Goal: Communication & Community: Participate in discussion

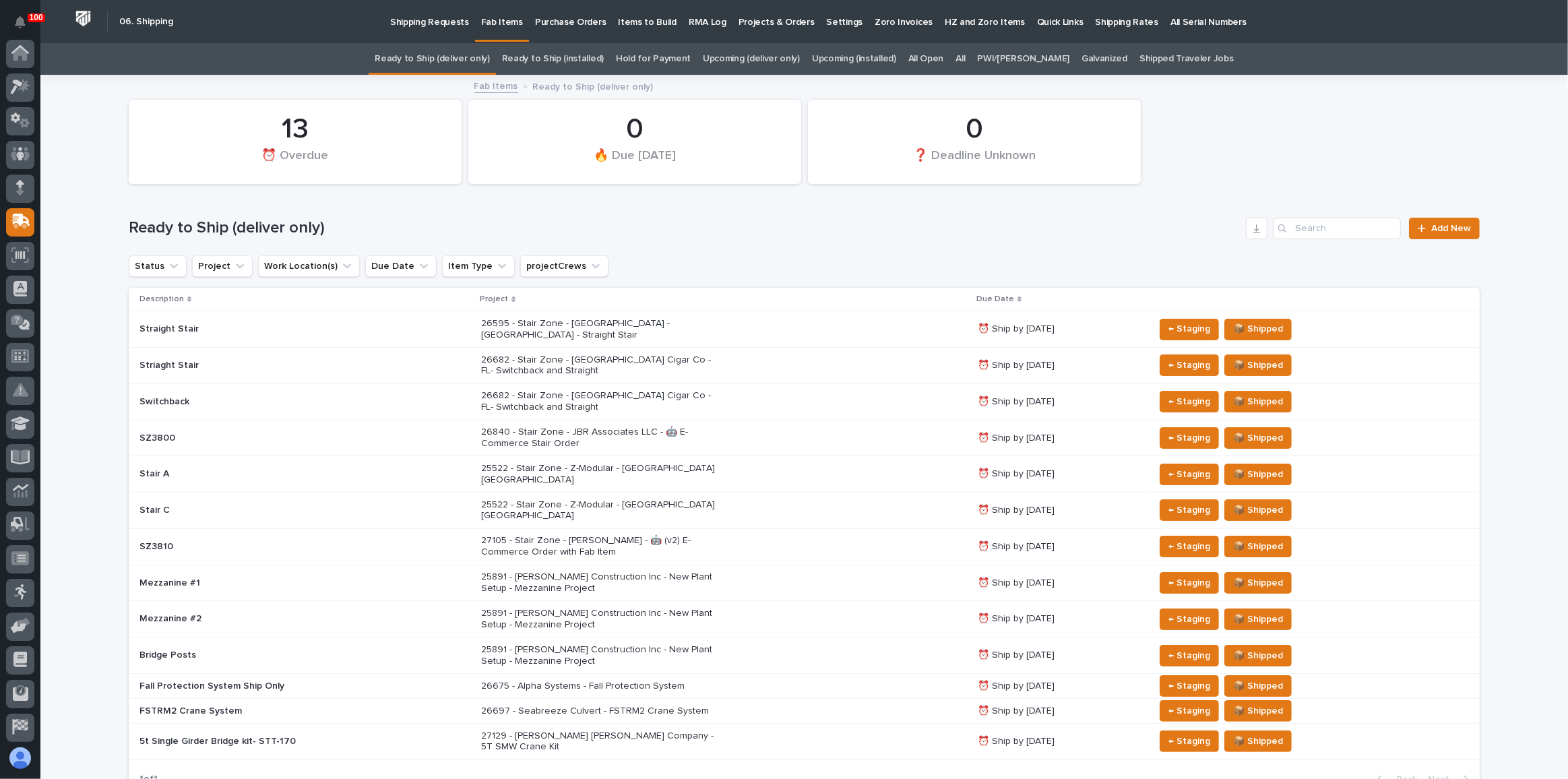
scroll to position [104, 0]
drag, startPoint x: 653, startPoint y: 240, endPoint x: 687, endPoint y: 243, distance: 34.1
click at [653, 240] on div "Ready to Ship (deliver only) Add New" at bounding box center [804, 223] width 1351 height 65
click at [757, 66] on link "Upcoming (deliver only)" at bounding box center [752, 59] width 97 height 31
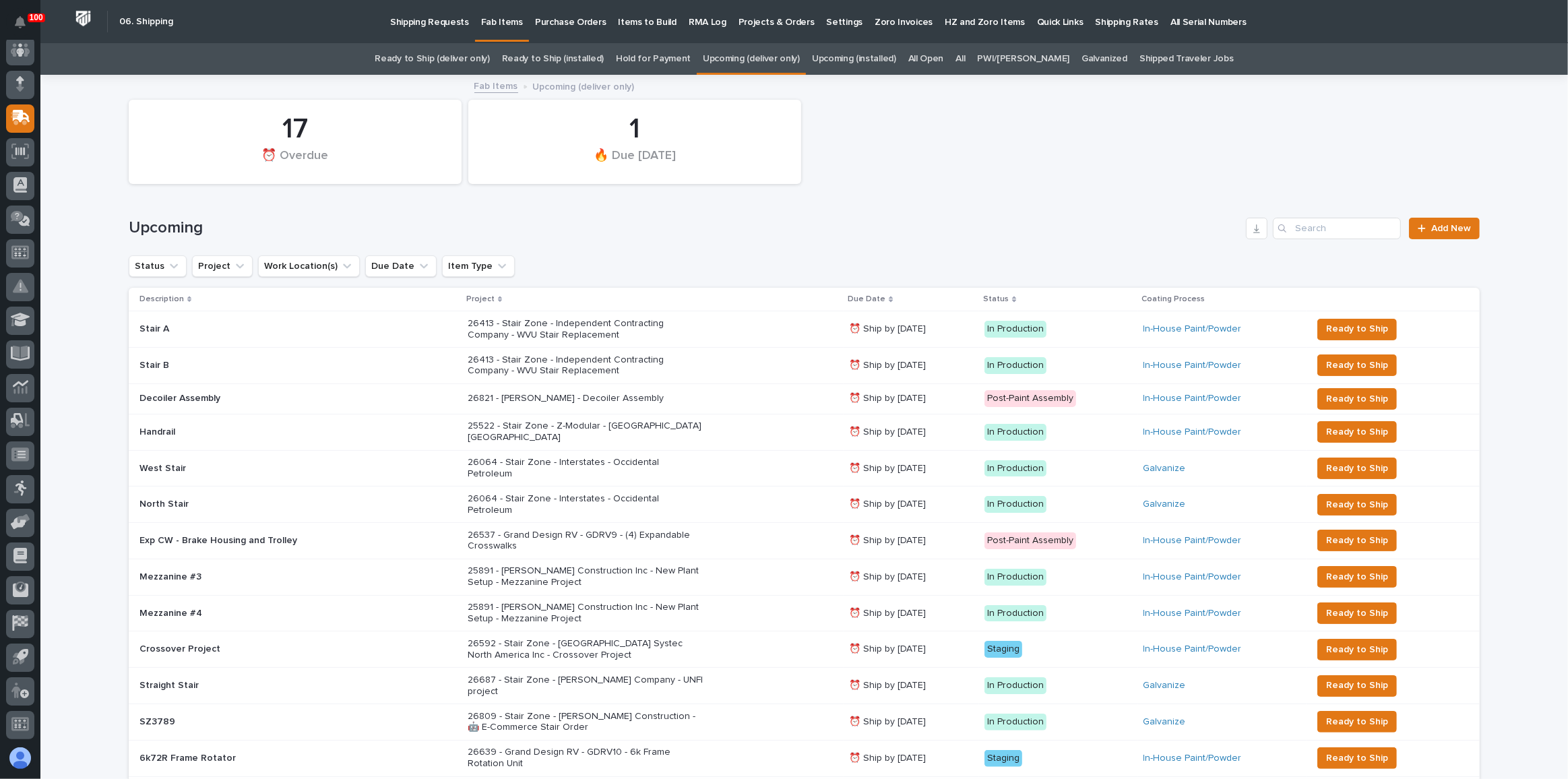
click at [459, 52] on link "Ready to Ship (deliver only)" at bounding box center [431, 59] width 115 height 31
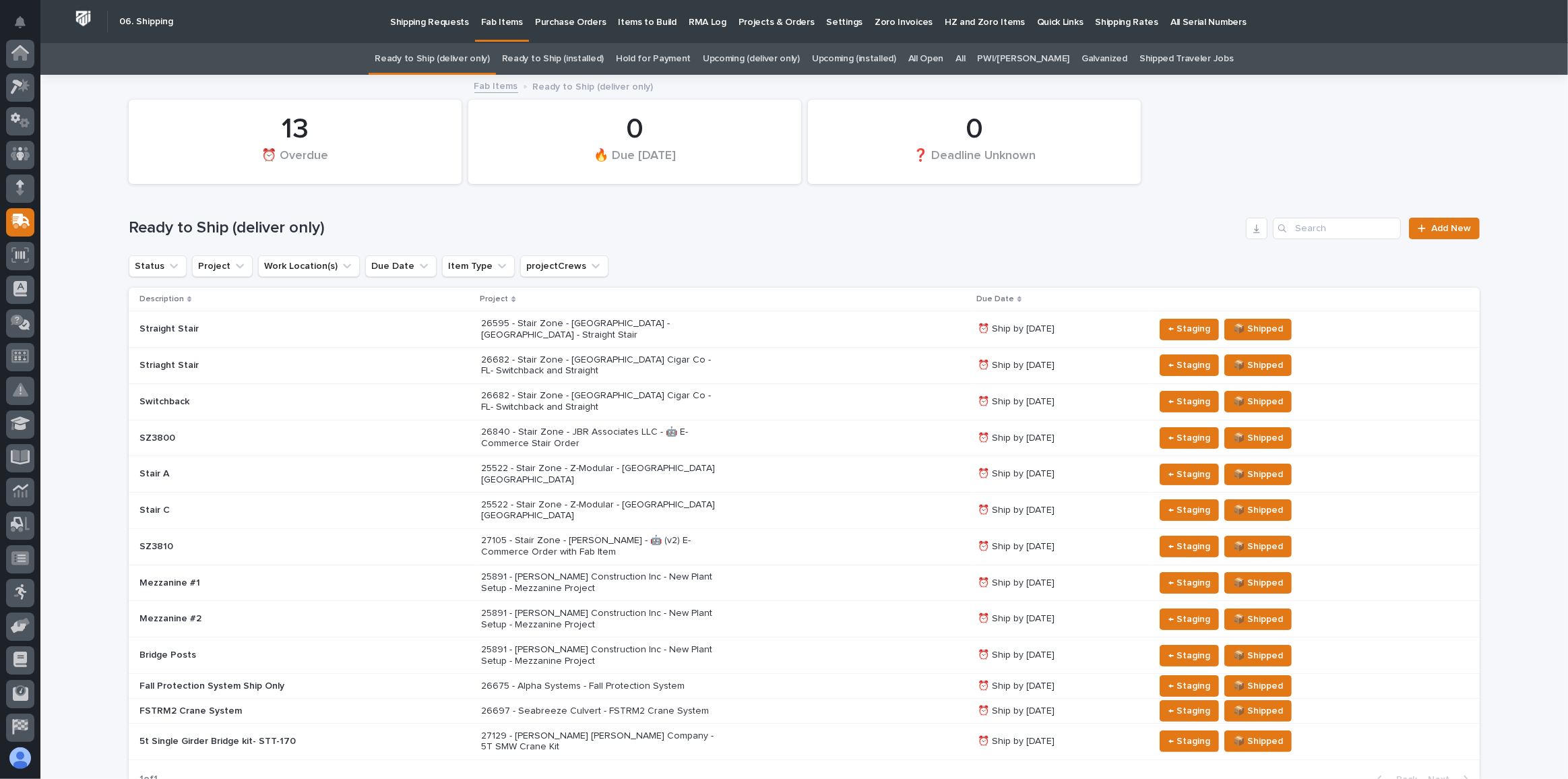
scroll to position [104, 0]
click at [794, 56] on link "Upcoming (deliver only)" at bounding box center [752, 59] width 97 height 31
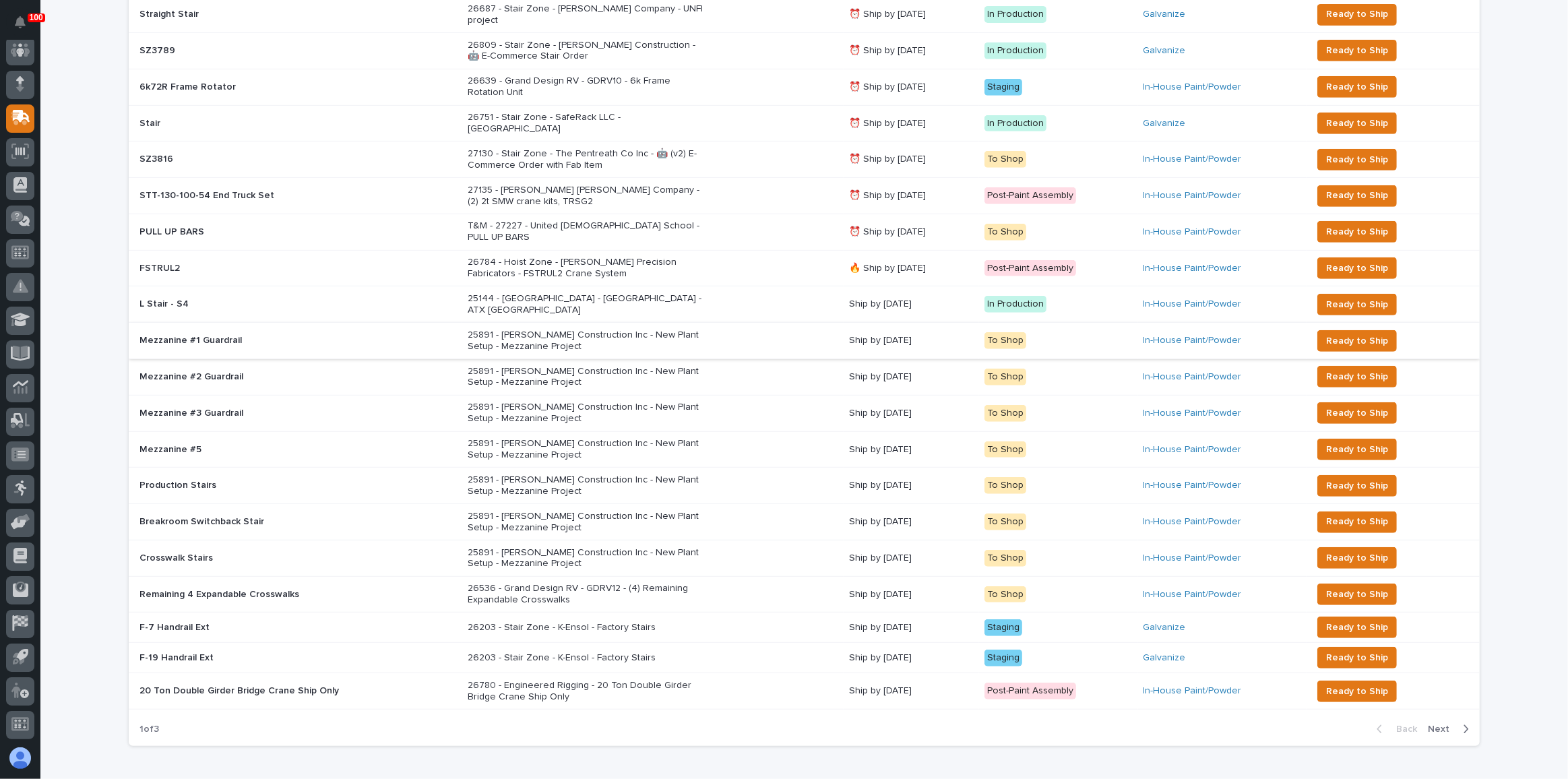
scroll to position [674, 0]
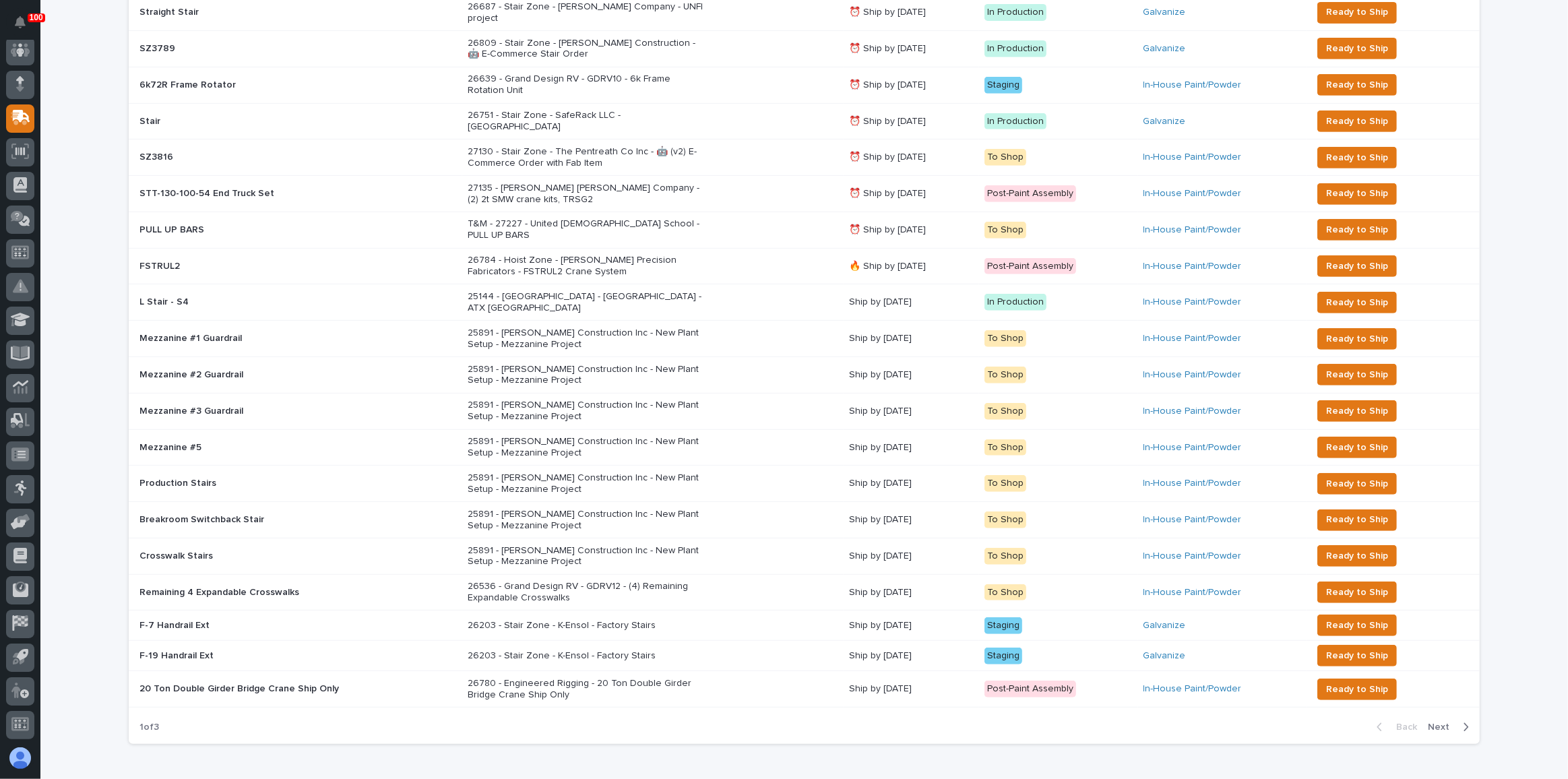
click at [766, 250] on div "26784 - Hoist Zone - Byers Precision Fabricators - FSTRUL2 Crane System" at bounding box center [653, 267] width 370 height 34
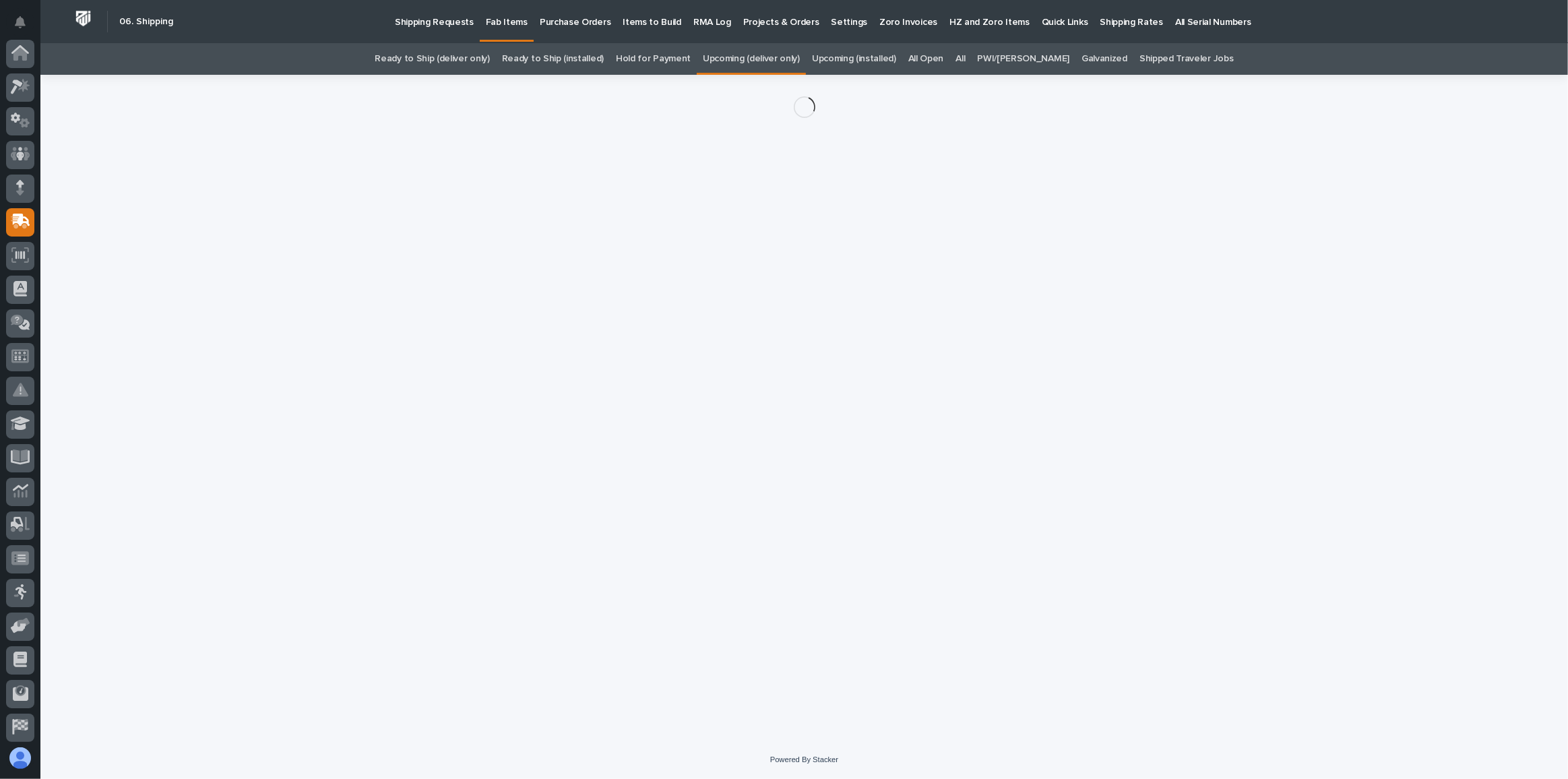
scroll to position [104, 0]
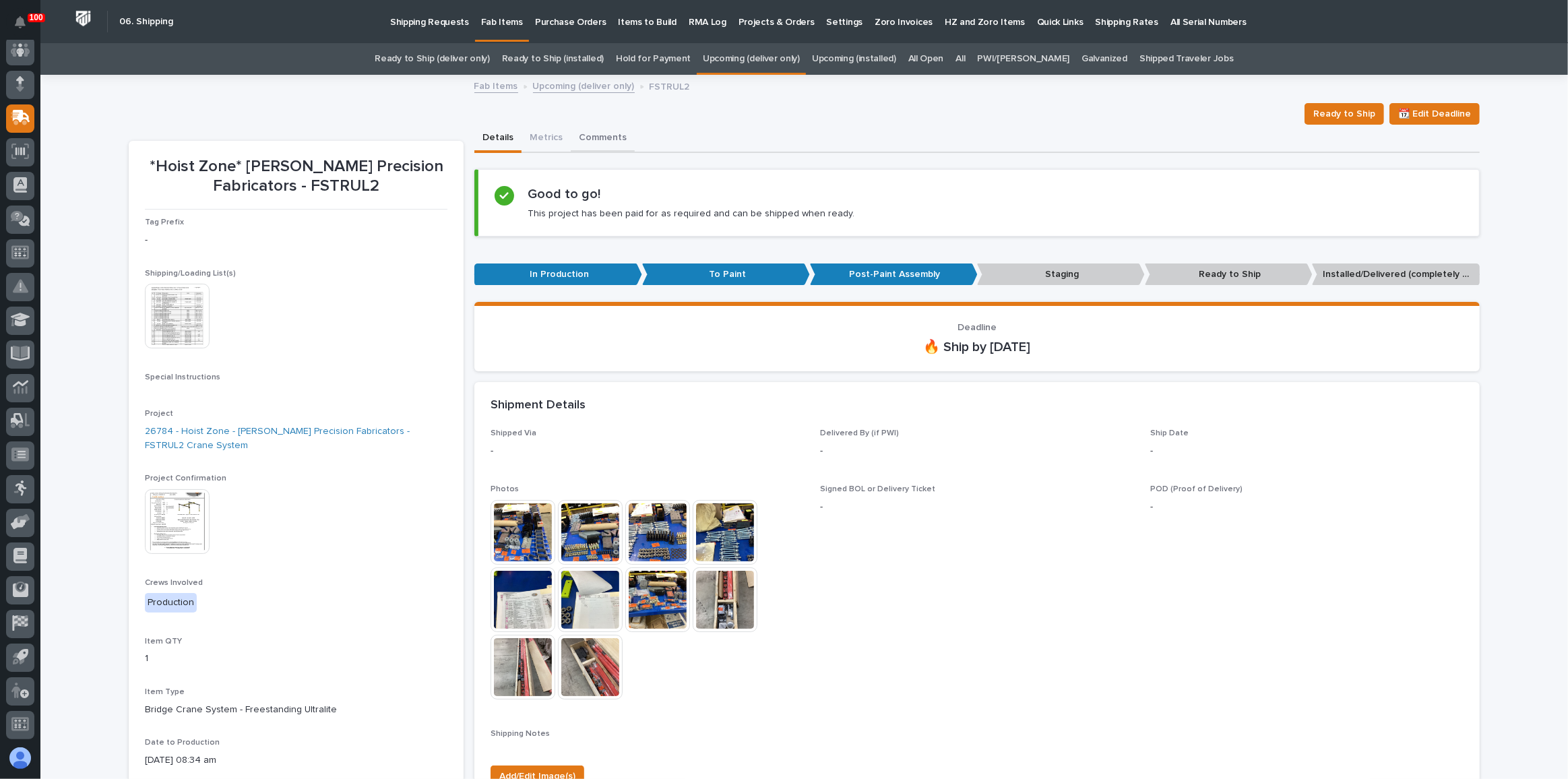
click at [585, 138] on button "Comments" at bounding box center [602, 138] width 64 height 28
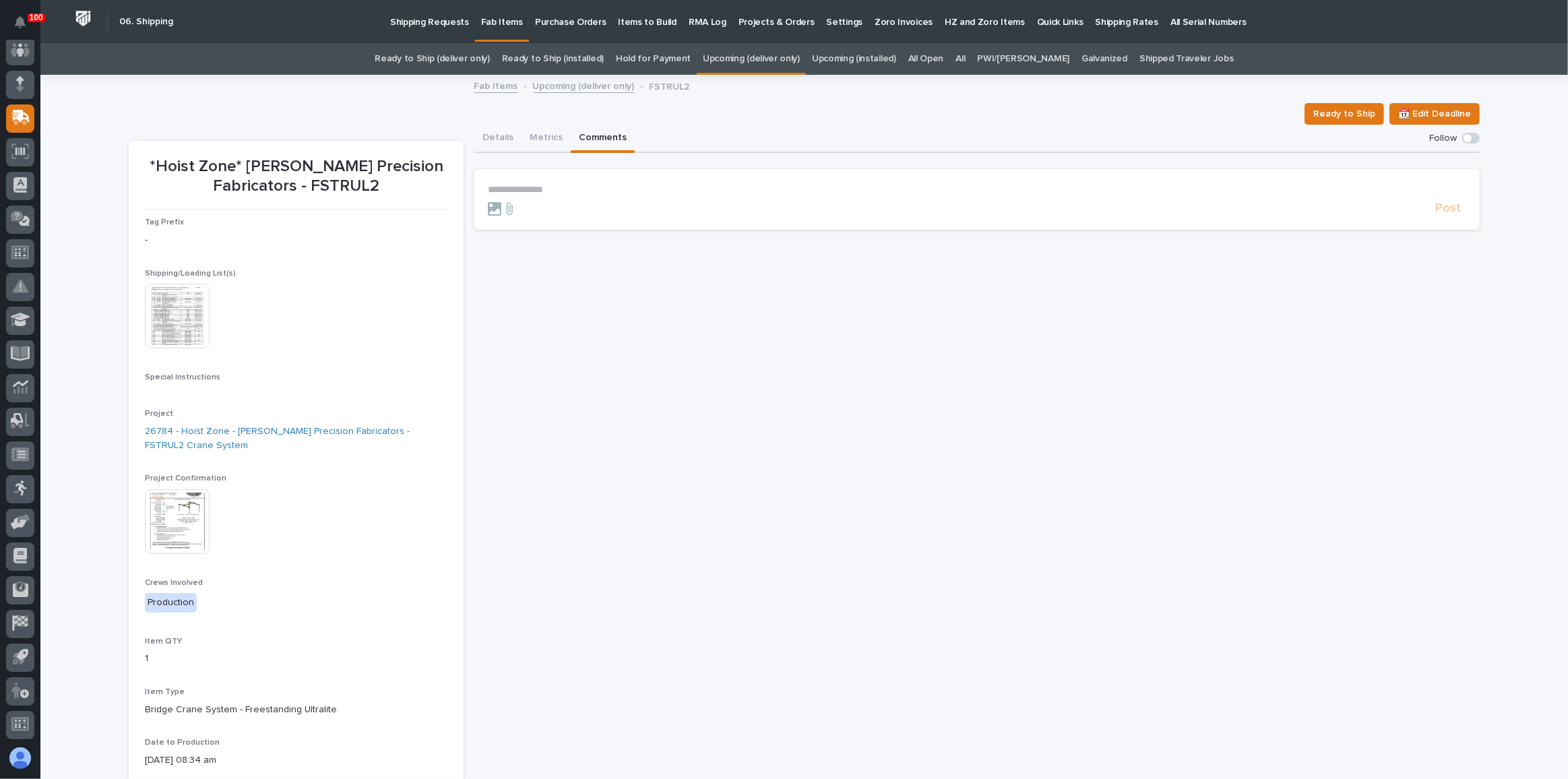
click at [622, 189] on p "**********" at bounding box center [977, 189] width 979 height 11
click at [1448, 217] on span "Post" at bounding box center [1448, 215] width 25 height 15
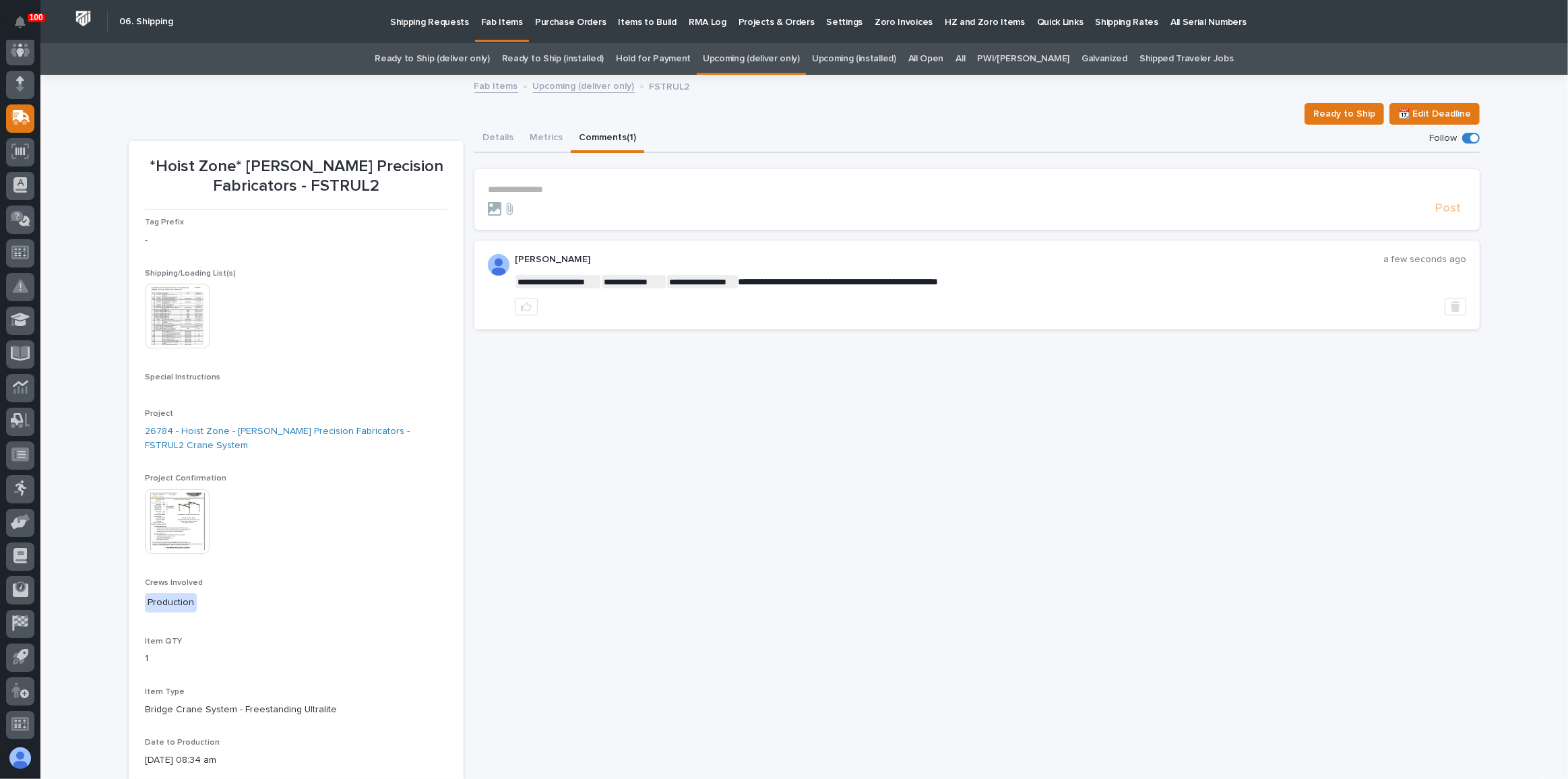
click at [174, 526] on img at bounding box center [178, 522] width 65 height 65
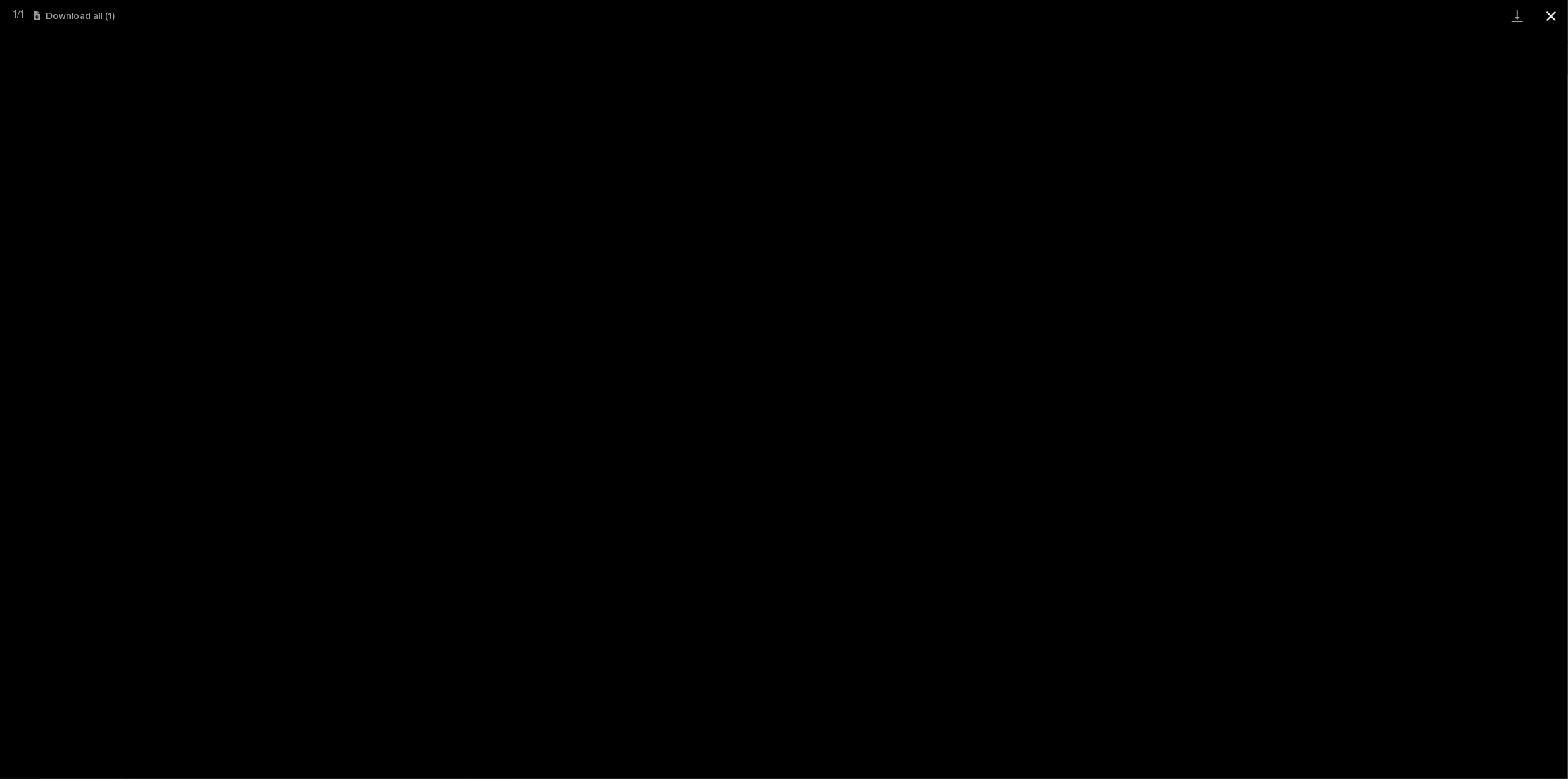
click at [1556, 19] on button "Close gallery" at bounding box center [1552, 15] width 34 height 31
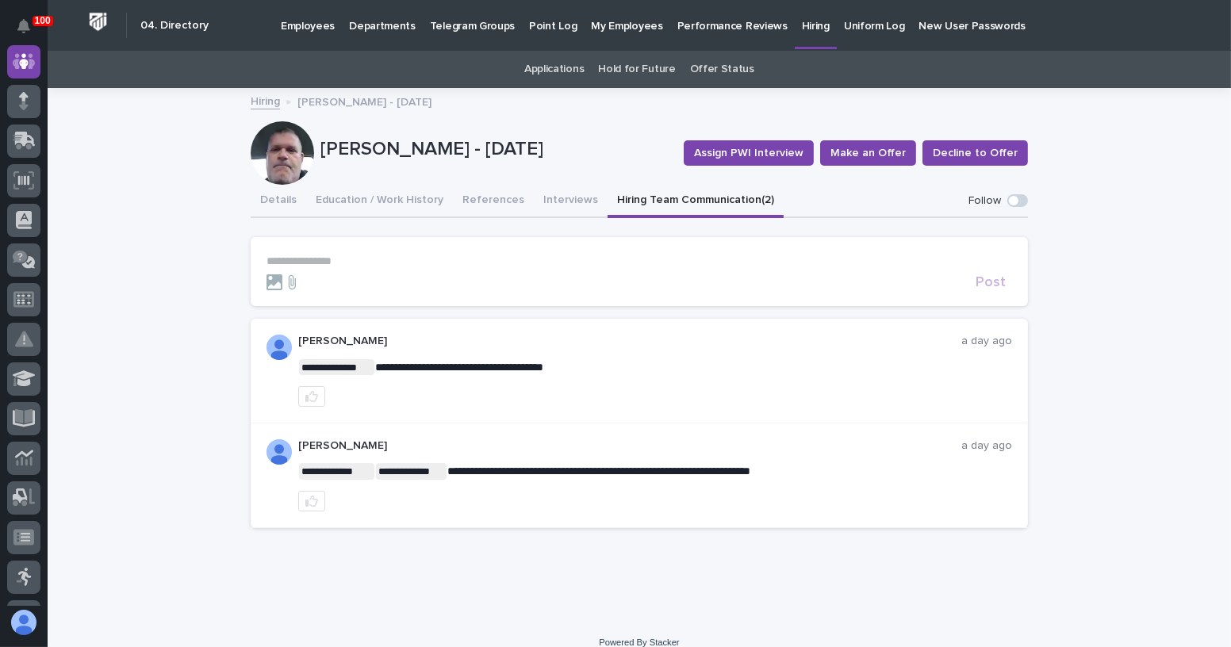
click at [317, 260] on p "**********" at bounding box center [640, 261] width 746 height 13
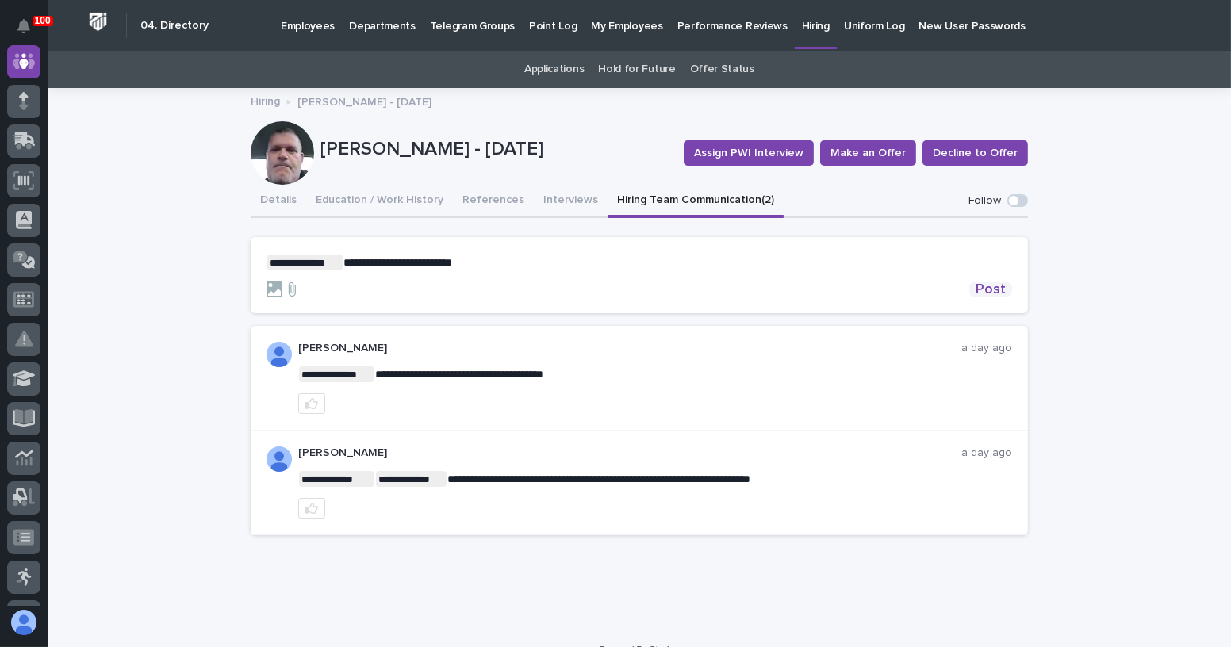
click at [976, 286] on span "Post" at bounding box center [991, 289] width 30 height 14
